Goal: Obtain resource: Obtain resource

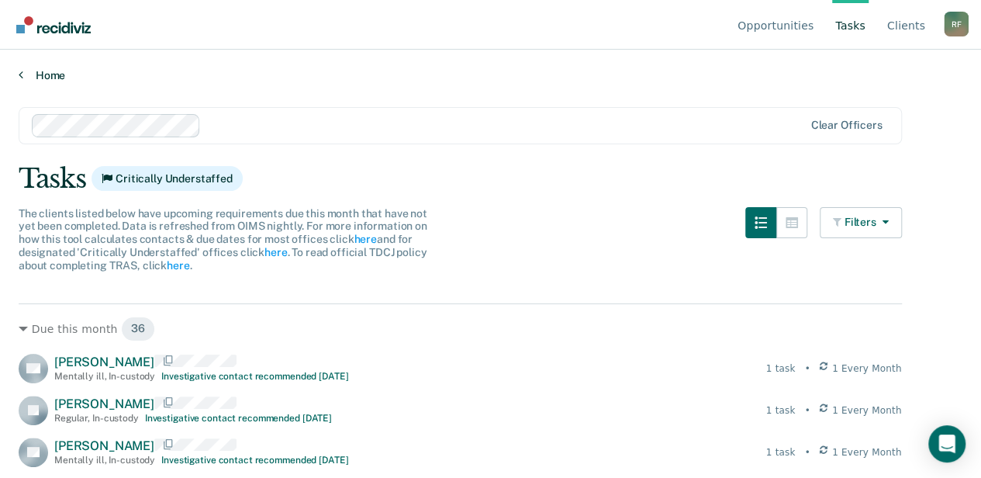
click at [24, 73] on link "Home" at bounding box center [491, 75] width 944 height 14
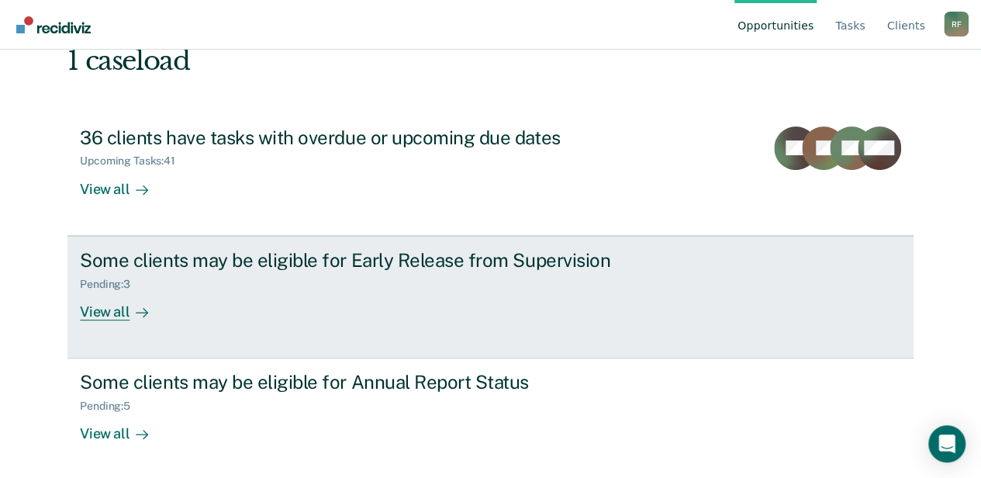
scroll to position [118, 0]
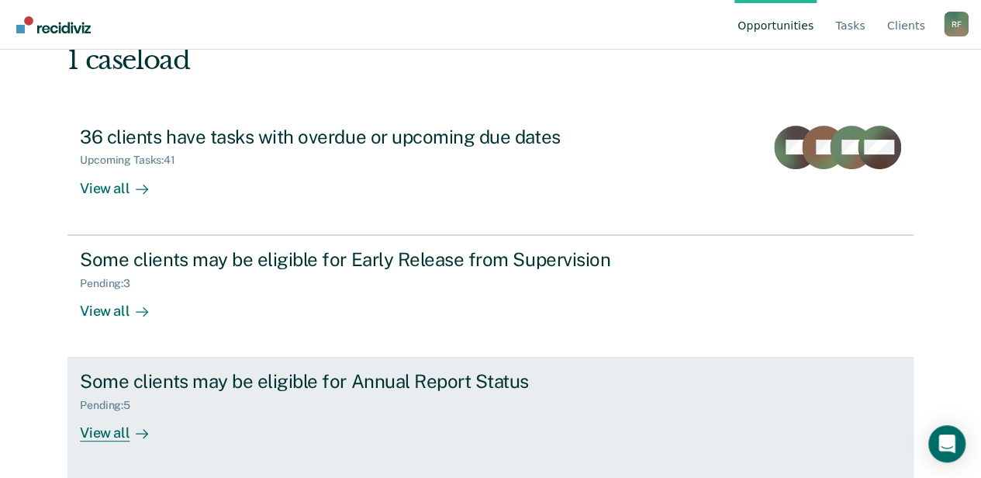
click at [103, 430] on div "View all" at bounding box center [123, 427] width 87 height 30
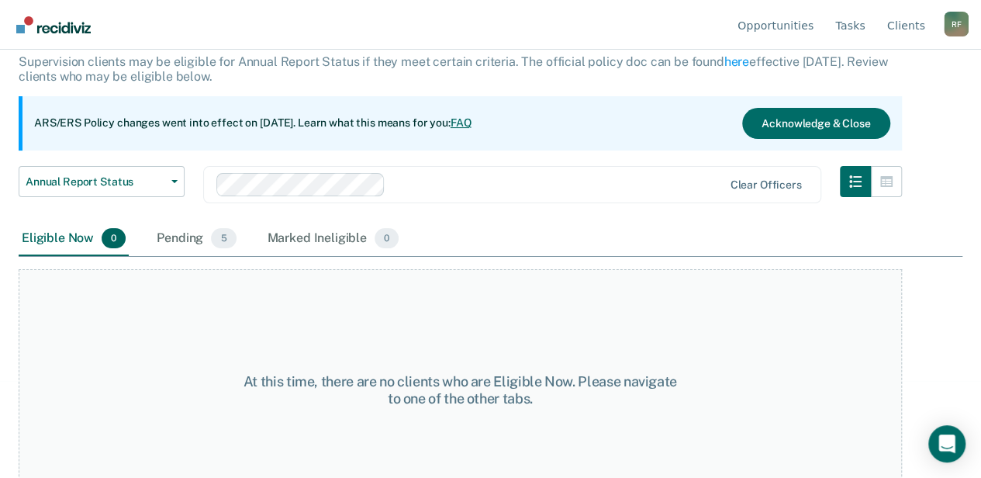
scroll to position [129, 0]
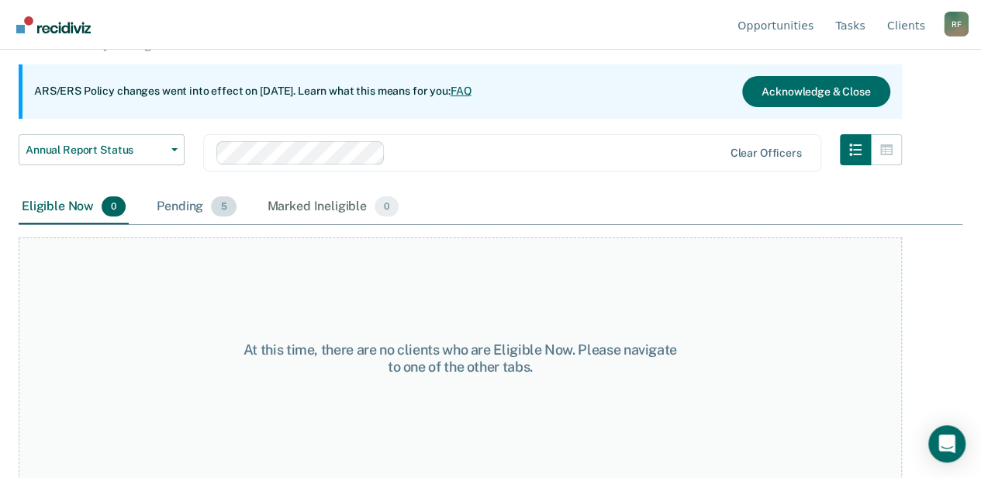
click at [185, 203] on div "Pending 5" at bounding box center [196, 207] width 85 height 34
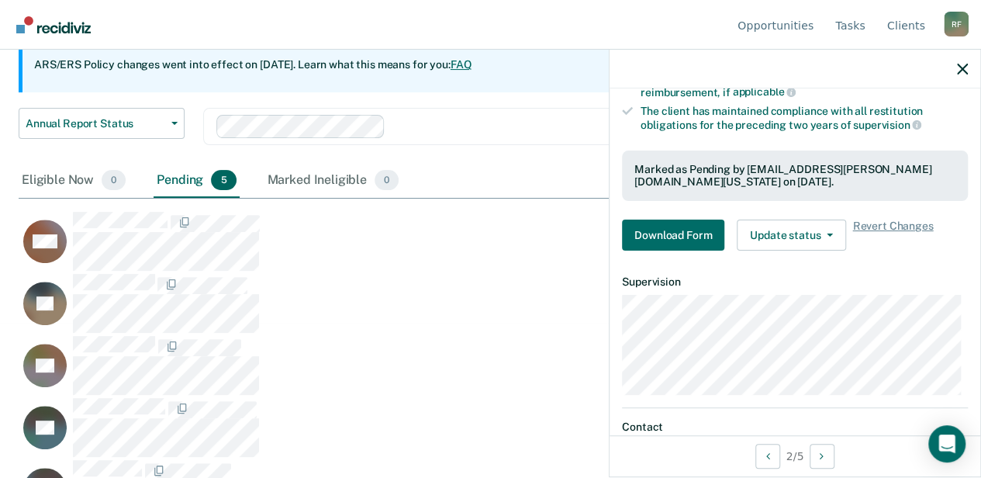
scroll to position [258, 0]
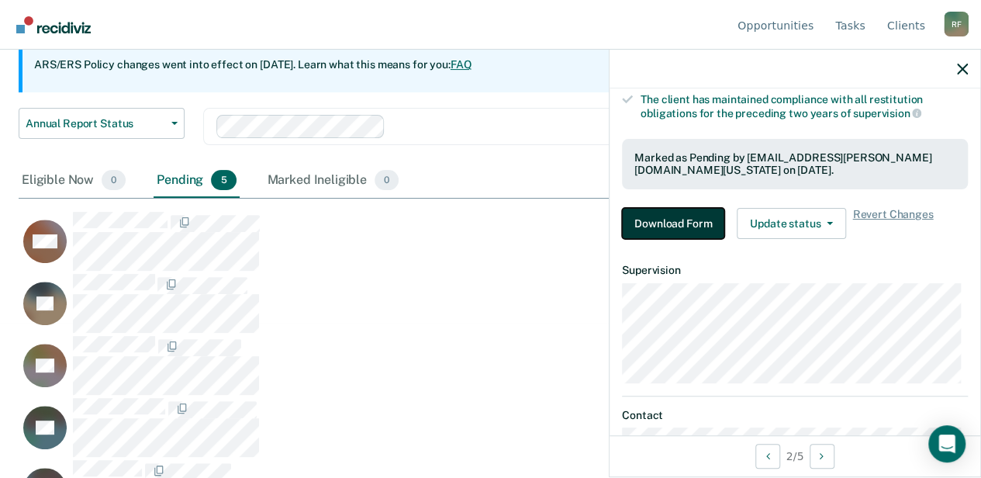
click at [681, 223] on button "Download Form" at bounding box center [673, 223] width 102 height 31
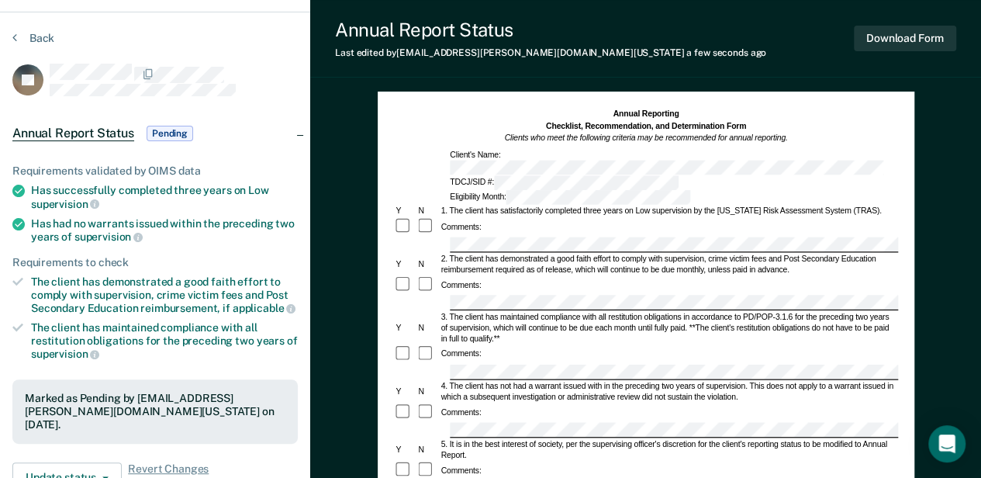
scroll to position [155, 0]
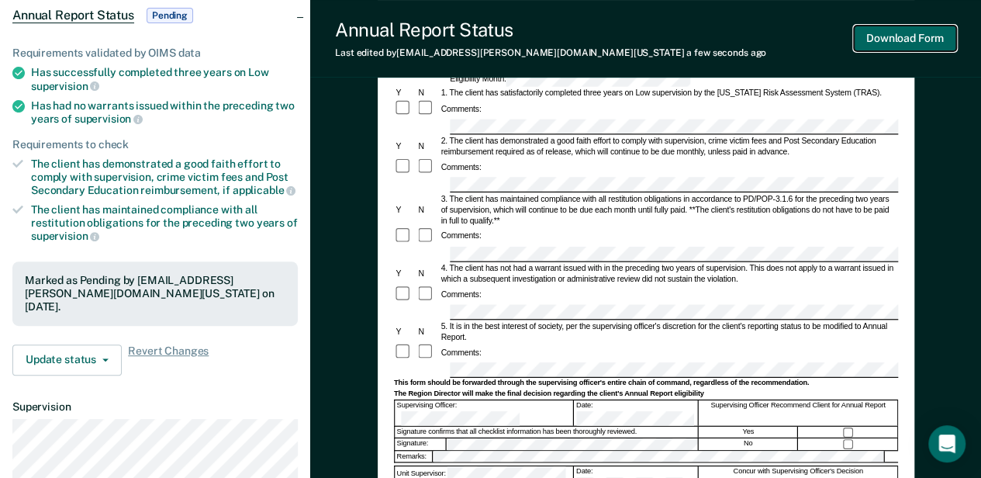
click at [878, 30] on button "Download Form" at bounding box center [905, 39] width 102 height 26
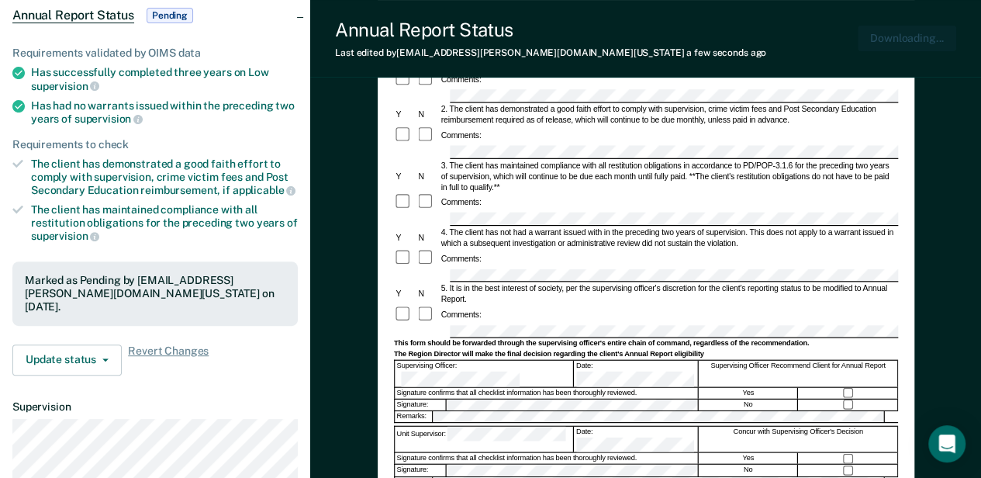
scroll to position [0, 0]
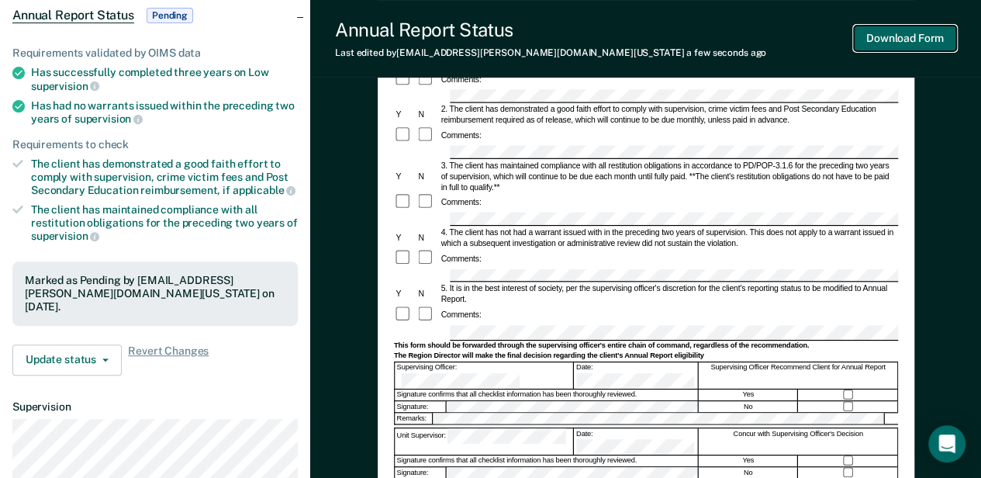
click at [881, 37] on button "Download Form" at bounding box center [905, 39] width 102 height 26
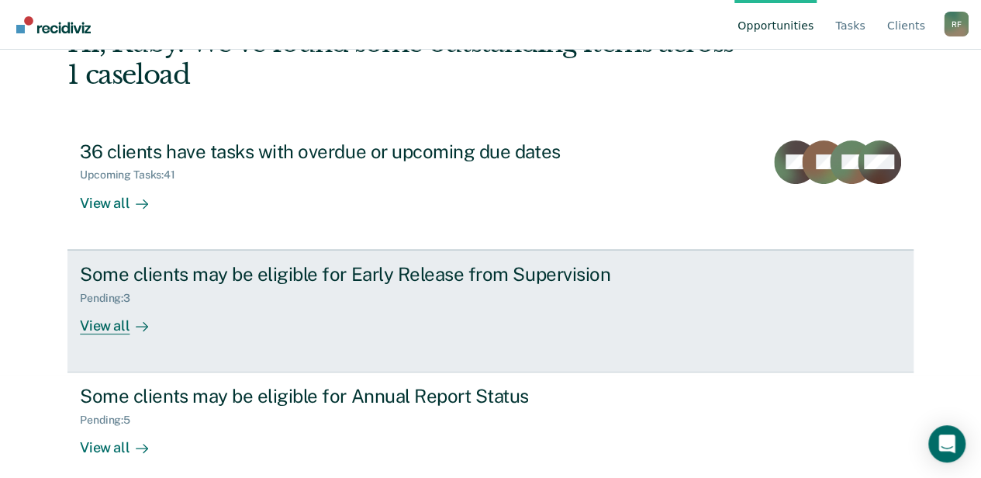
scroll to position [118, 0]
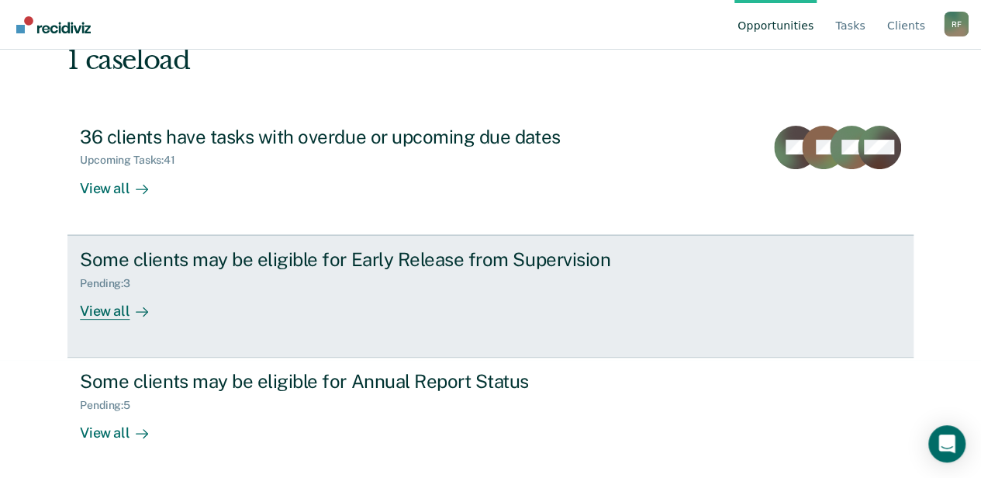
click at [111, 309] on div "View all" at bounding box center [123, 304] width 87 height 30
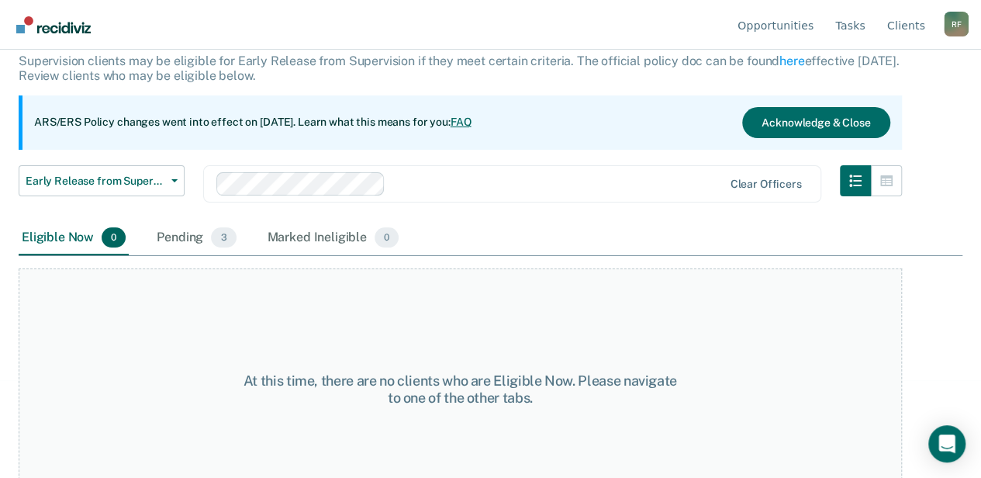
scroll to position [103, 0]
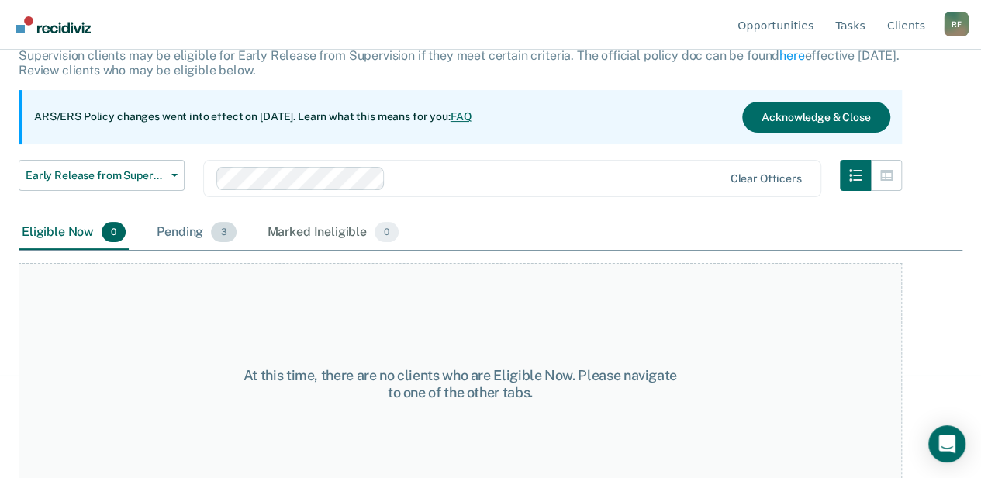
click at [192, 233] on div "Pending 3" at bounding box center [196, 233] width 85 height 34
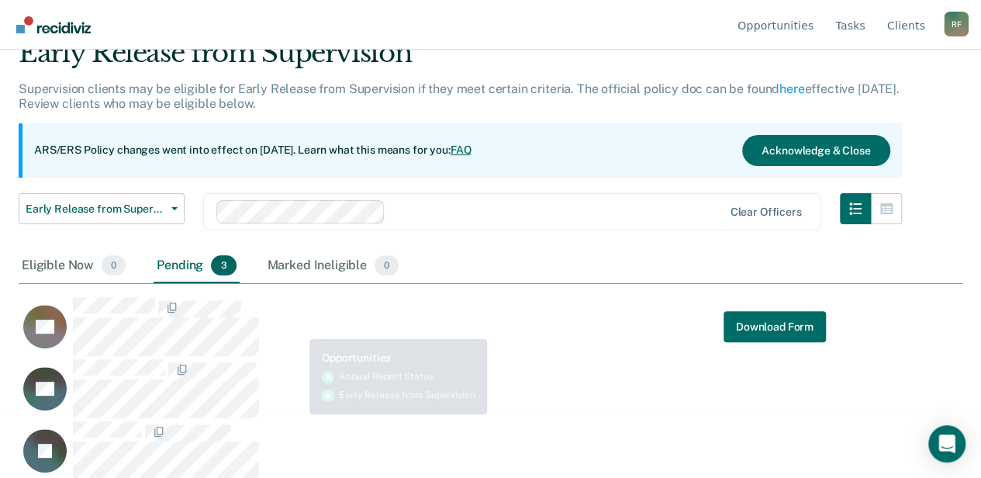
scroll to position [73, 0]
